Goal: Information Seeking & Learning: Learn about a topic

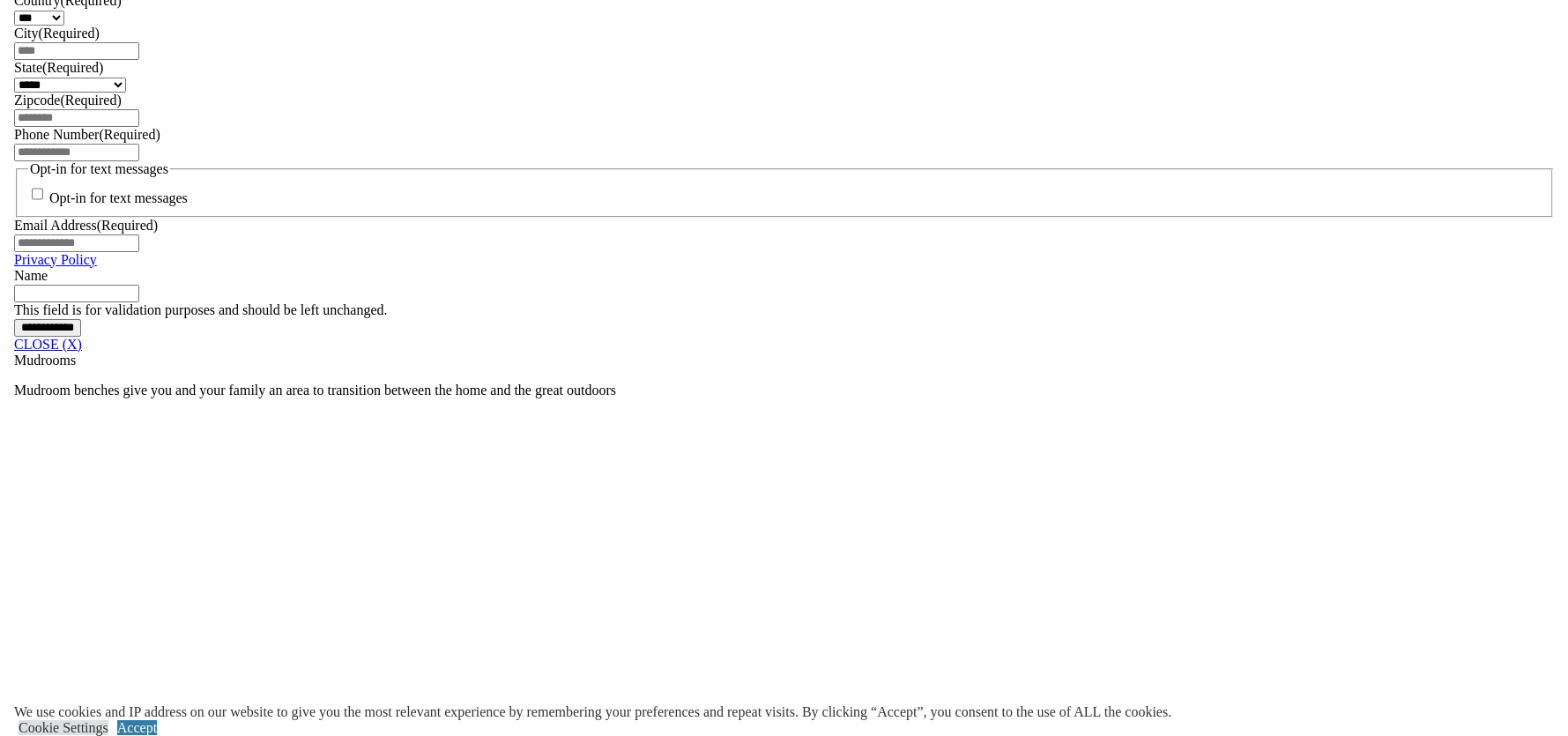
scroll to position [1290, 0]
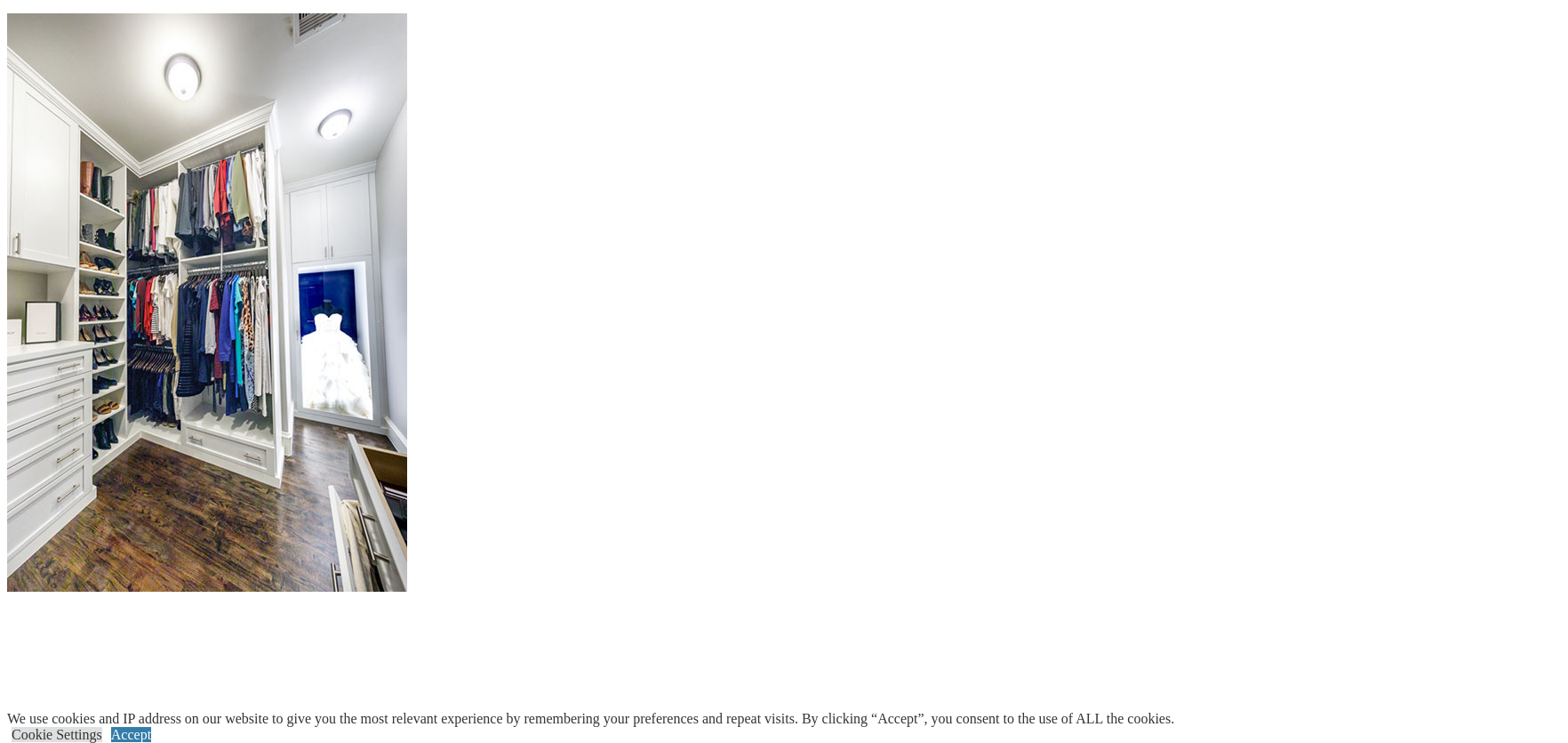
scroll to position [2253, 0]
click at [1132, 153] on div at bounding box center [784, 429] width 1554 height 833
